Goal: Task Accomplishment & Management: Use online tool/utility

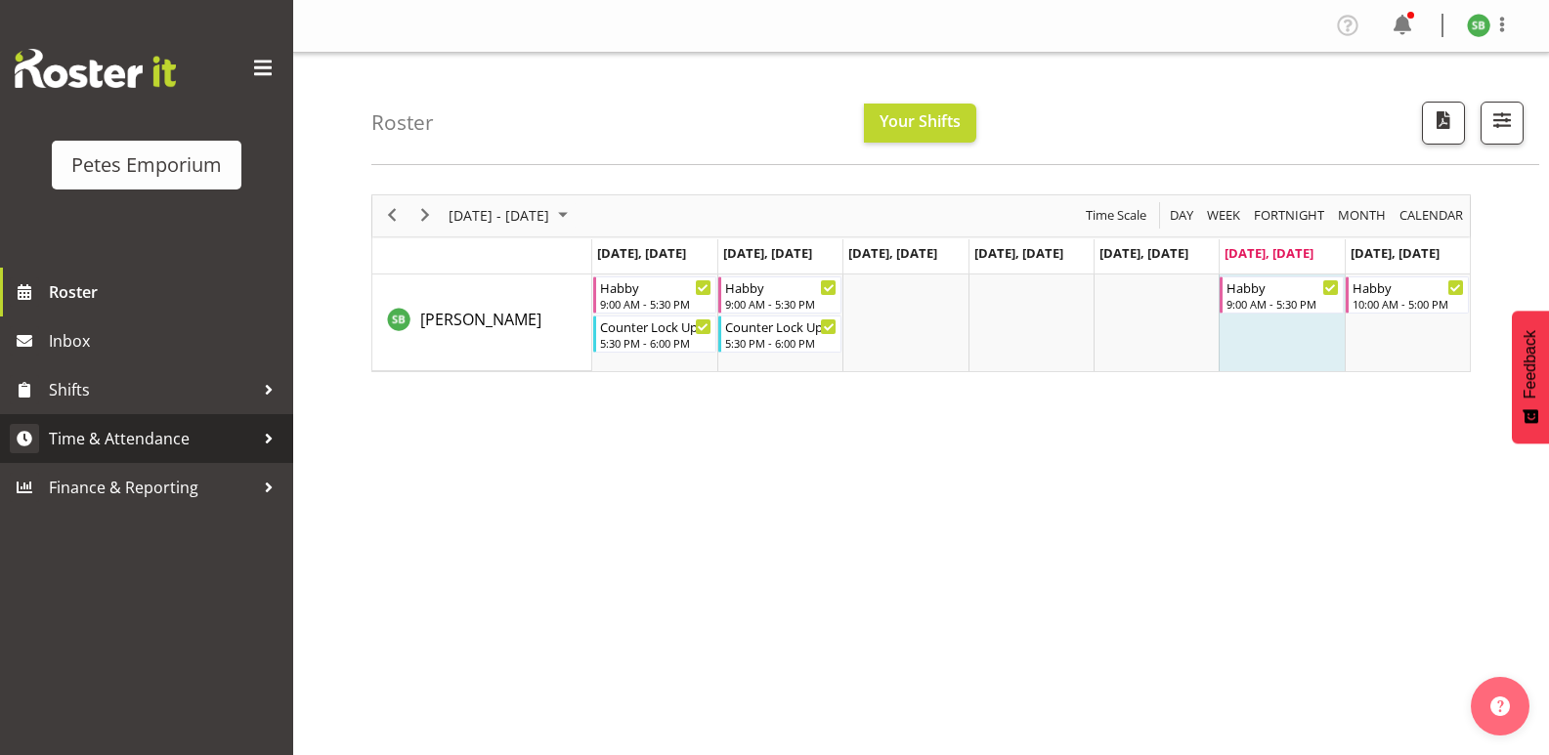
click at [110, 444] on span "Time & Attendance" at bounding box center [151, 438] width 205 height 29
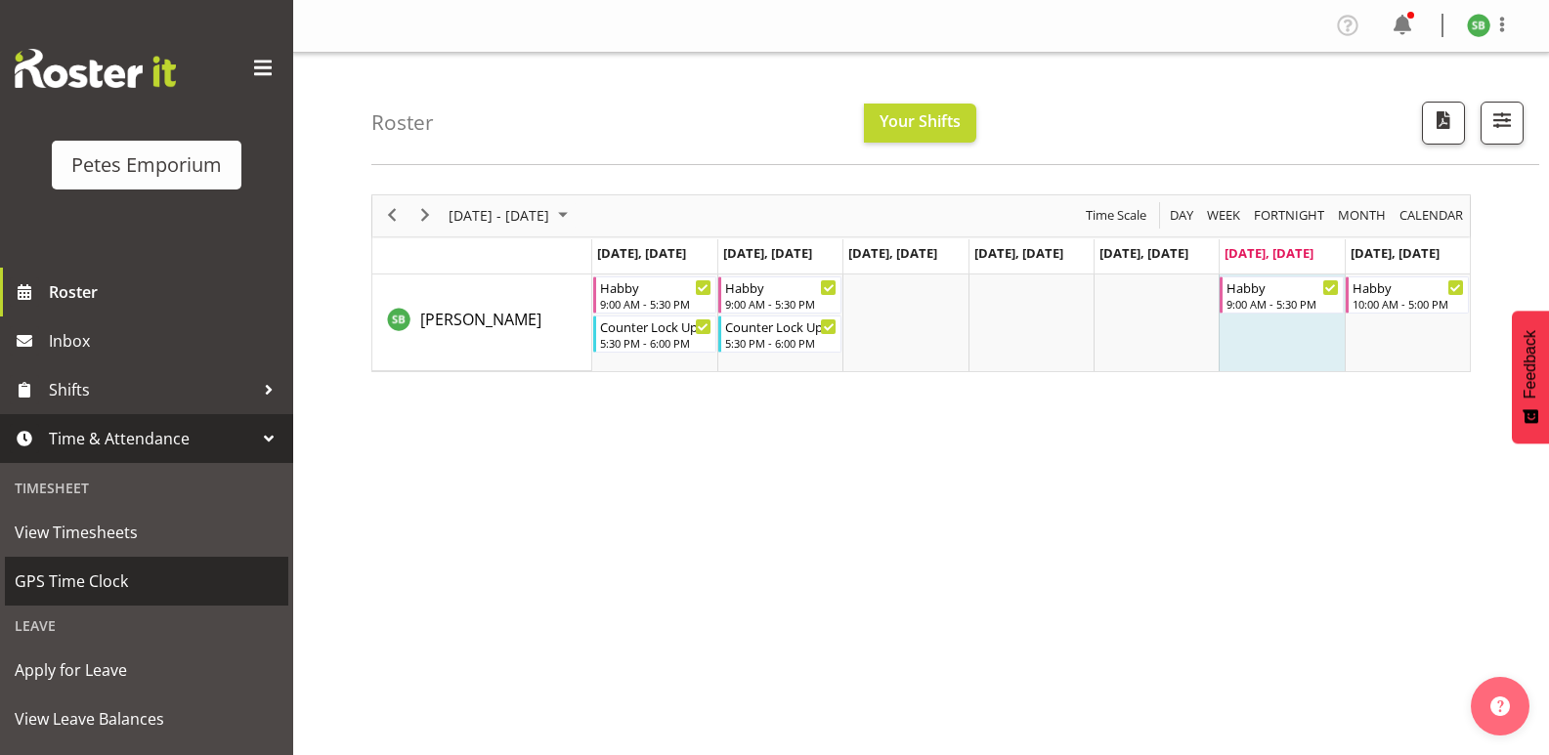
click at [69, 586] on span "GPS Time Clock" at bounding box center [147, 581] width 264 height 29
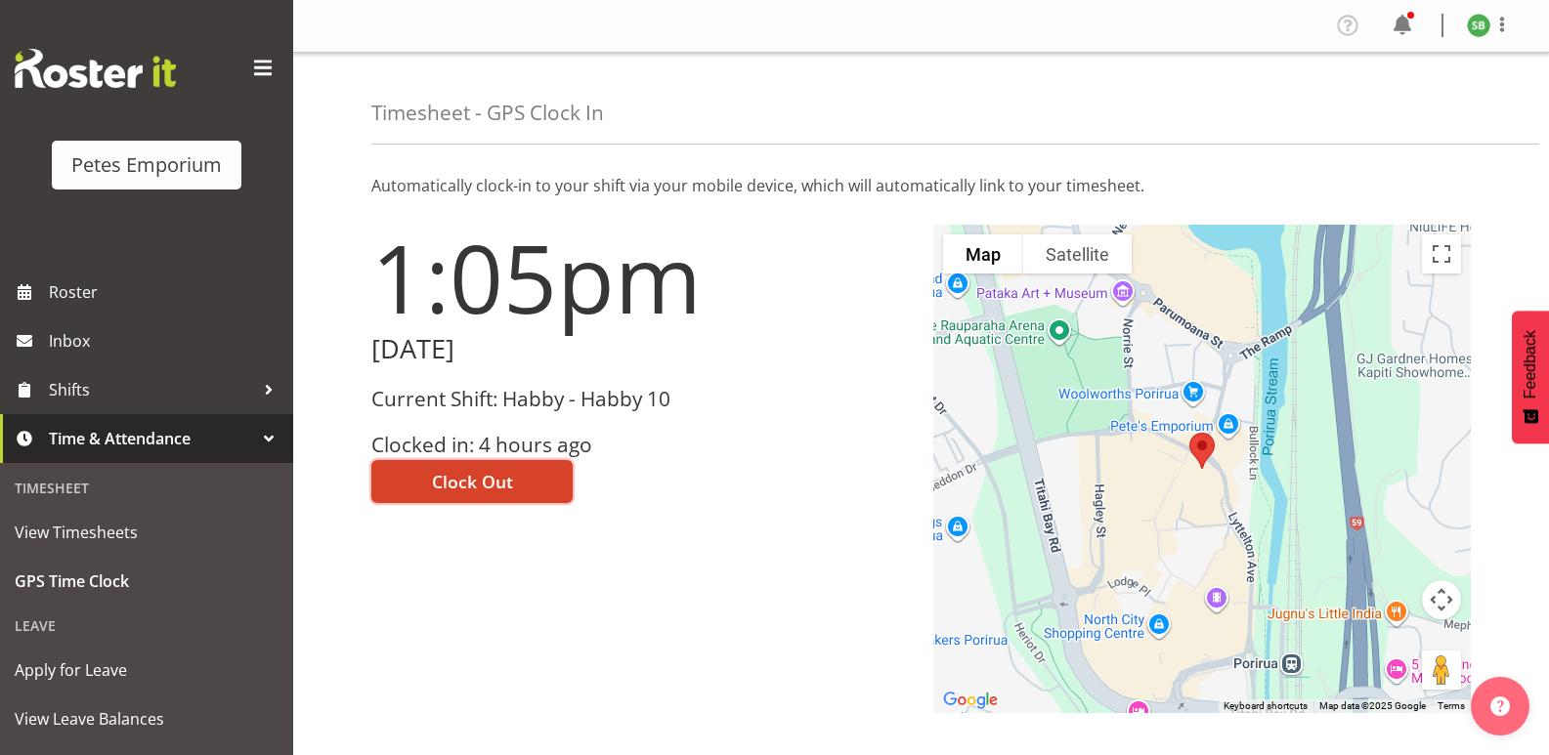
click at [491, 485] on span "Clock Out" at bounding box center [472, 481] width 81 height 25
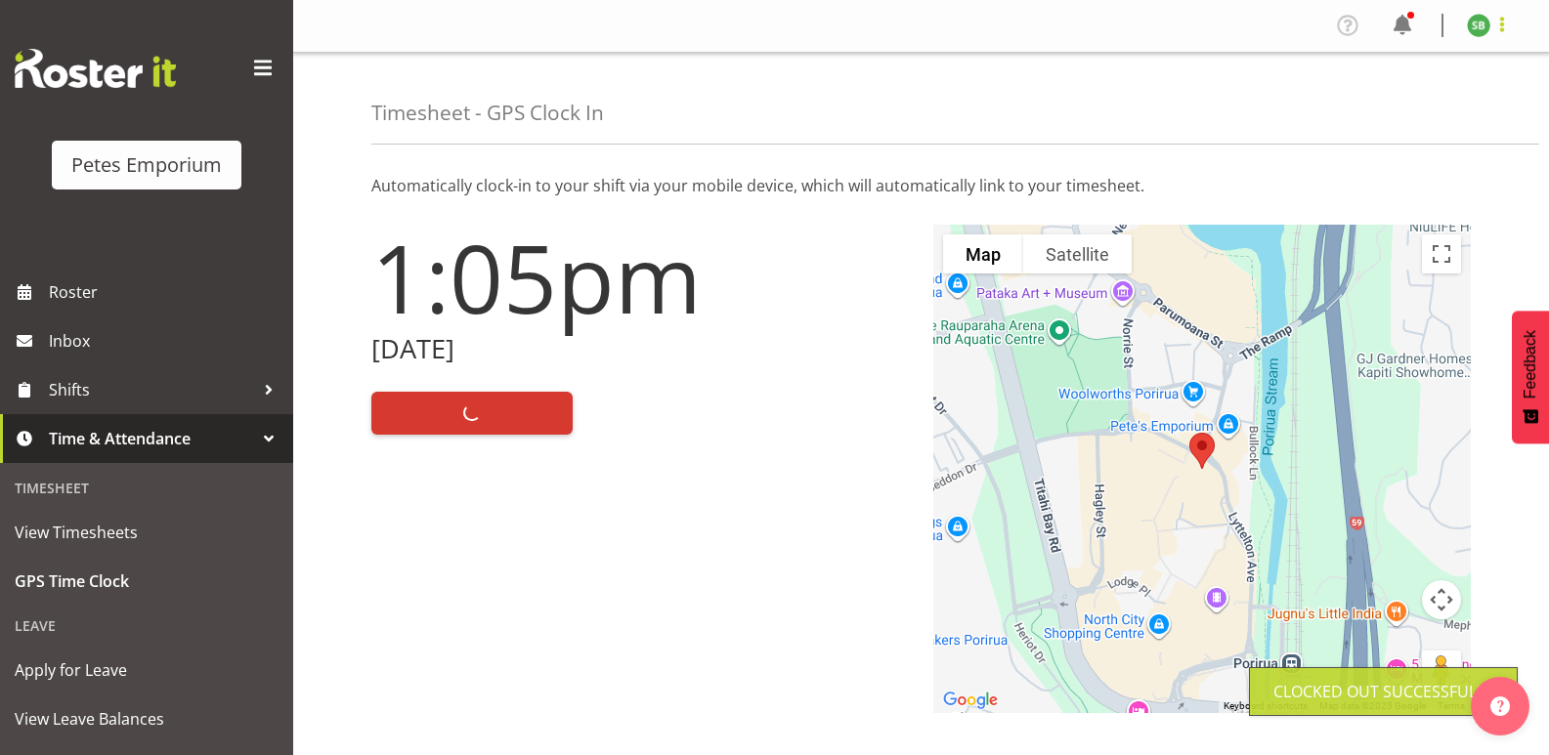
click at [1505, 30] on span at bounding box center [1501, 24] width 23 height 23
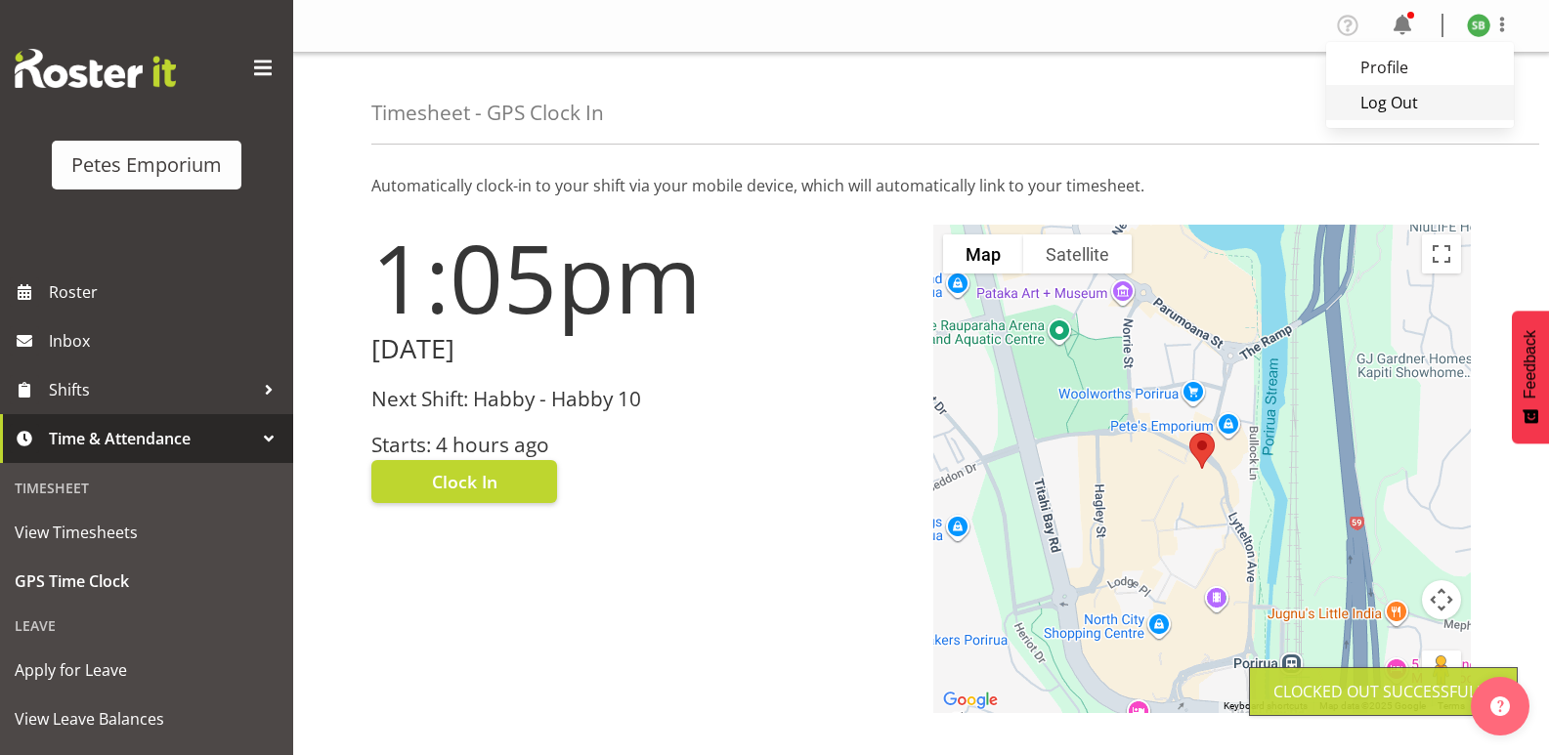
click at [1389, 107] on link "Log Out" at bounding box center [1420, 102] width 188 height 35
